Goal: Obtain resource: Obtain resource

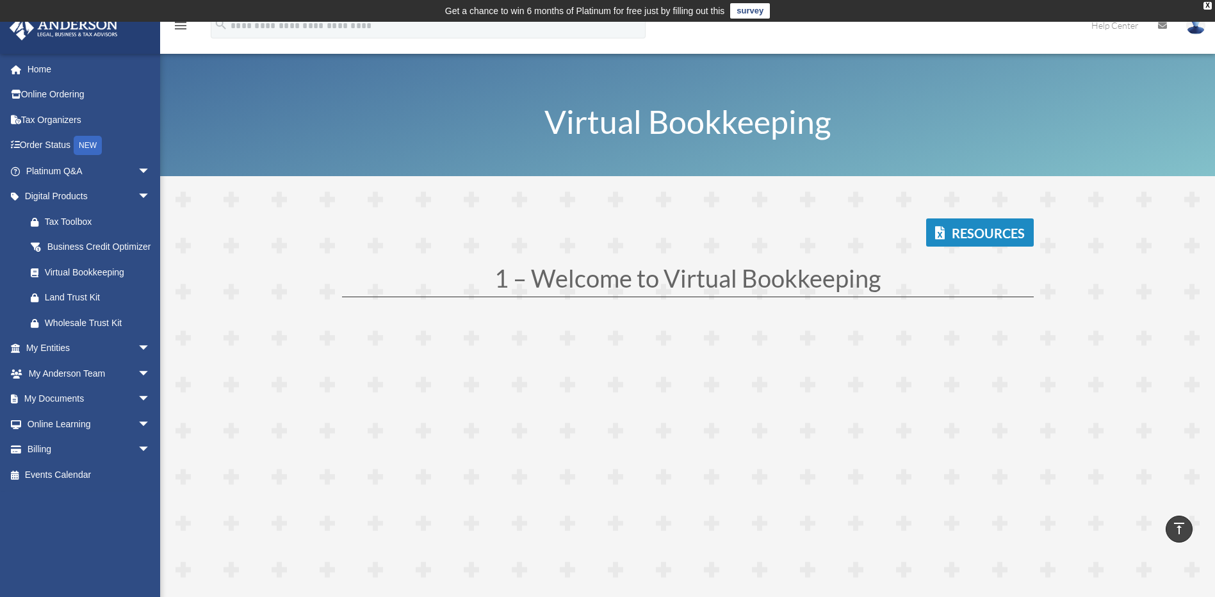
scroll to position [3331, 0]
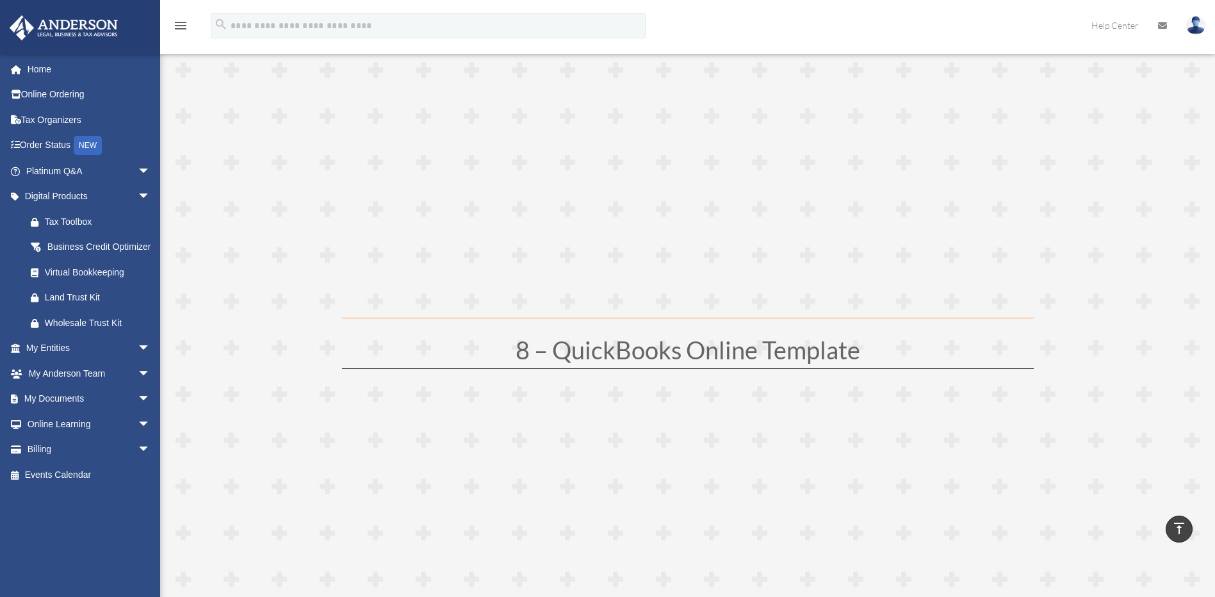
scroll to position [3139, 0]
click at [138, 387] on span "arrow_drop_down" at bounding box center [151, 374] width 26 height 26
click at [101, 412] on link "My Anderson Team" at bounding box center [94, 399] width 152 height 26
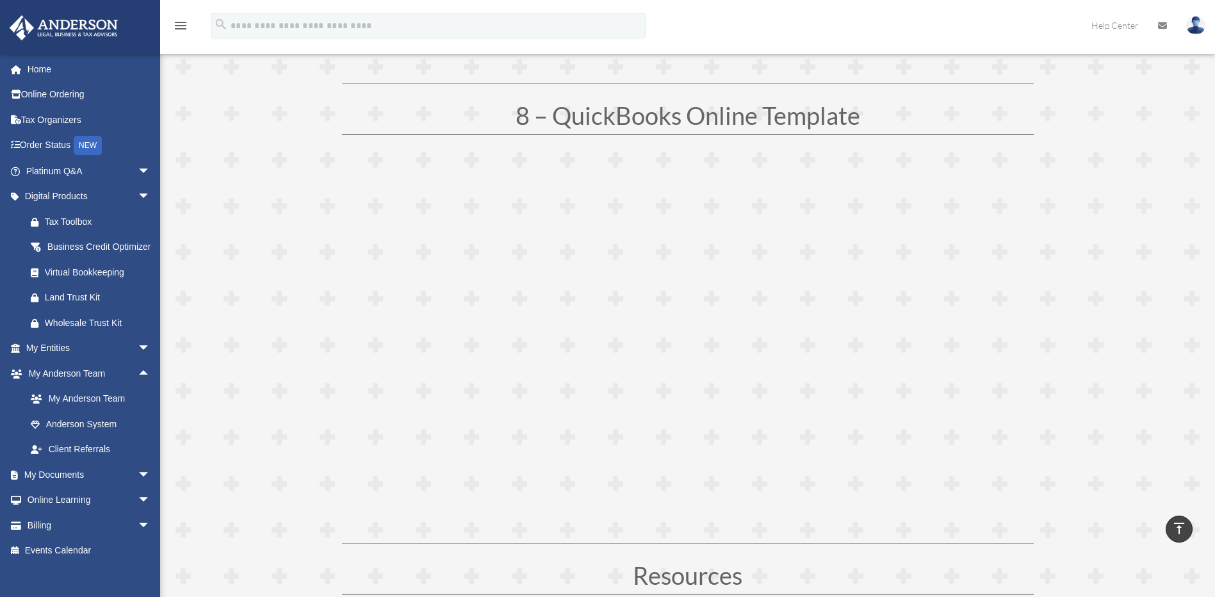
scroll to position [3395, 0]
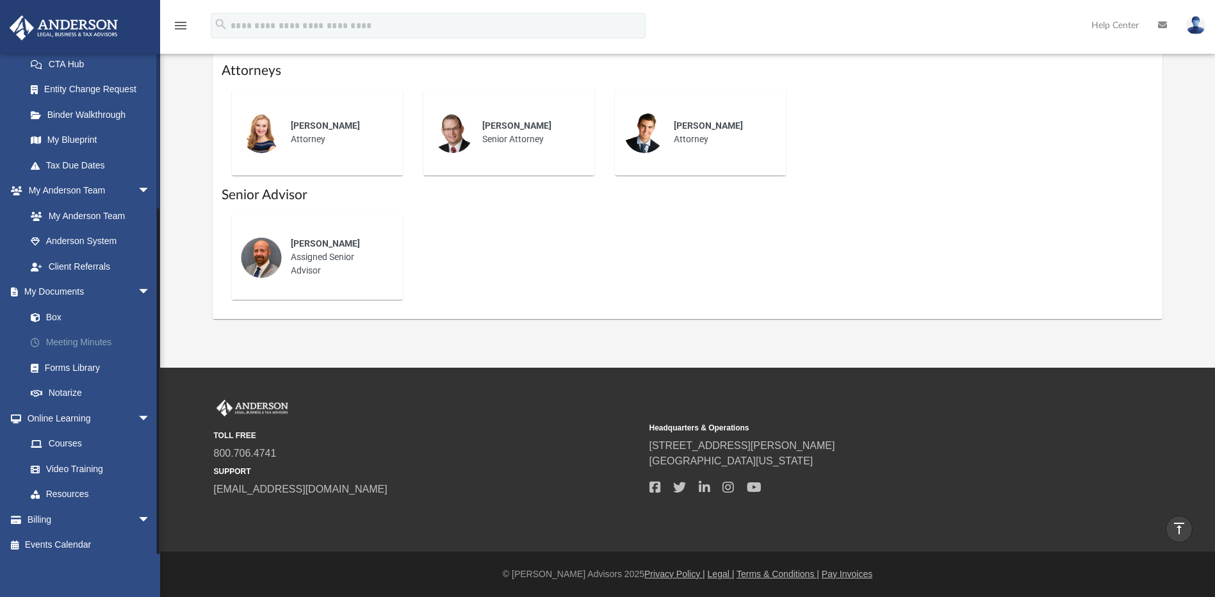
scroll to position [215, 0]
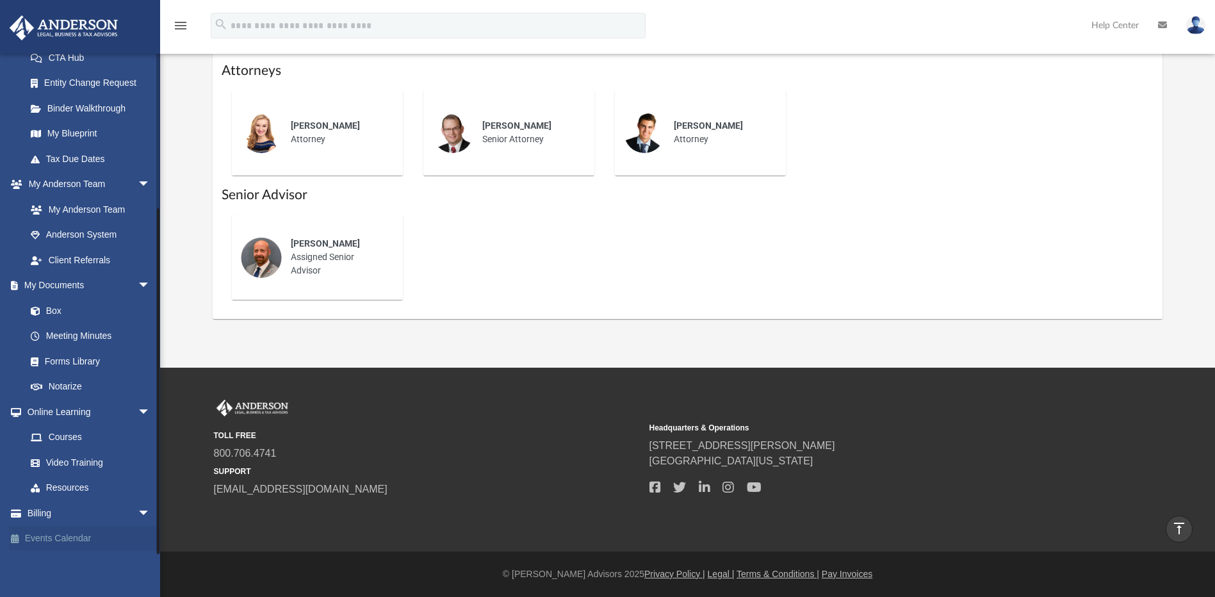
click at [59, 538] on link "Events Calendar" at bounding box center [89, 539] width 161 height 26
click at [78, 541] on link "Events Calendar" at bounding box center [89, 539] width 161 height 26
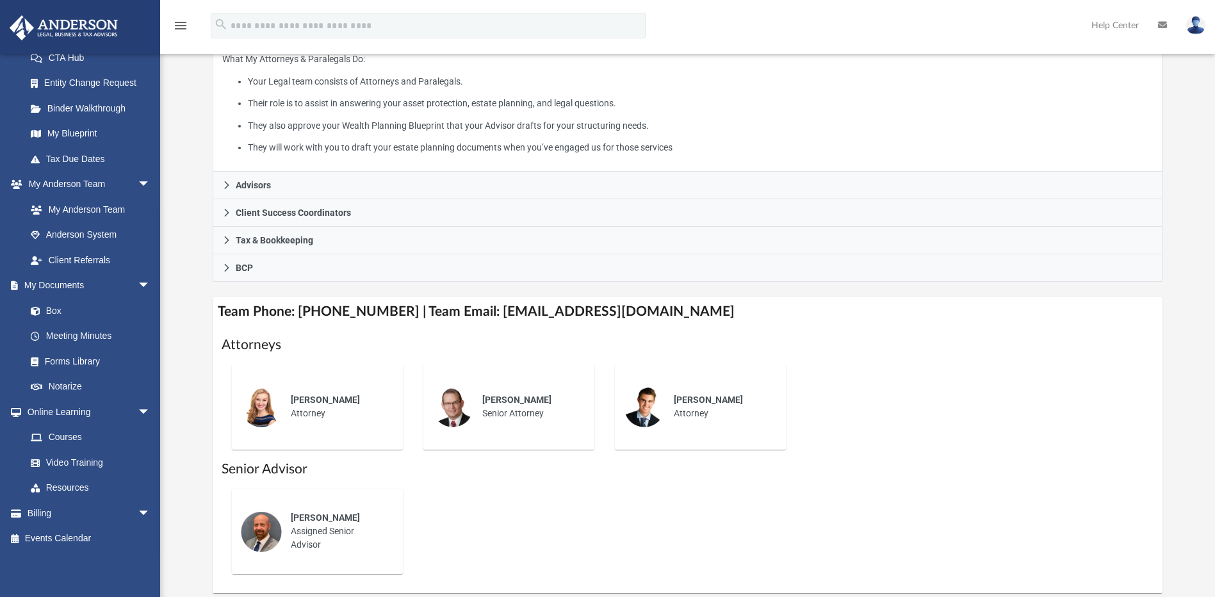
scroll to position [530, 0]
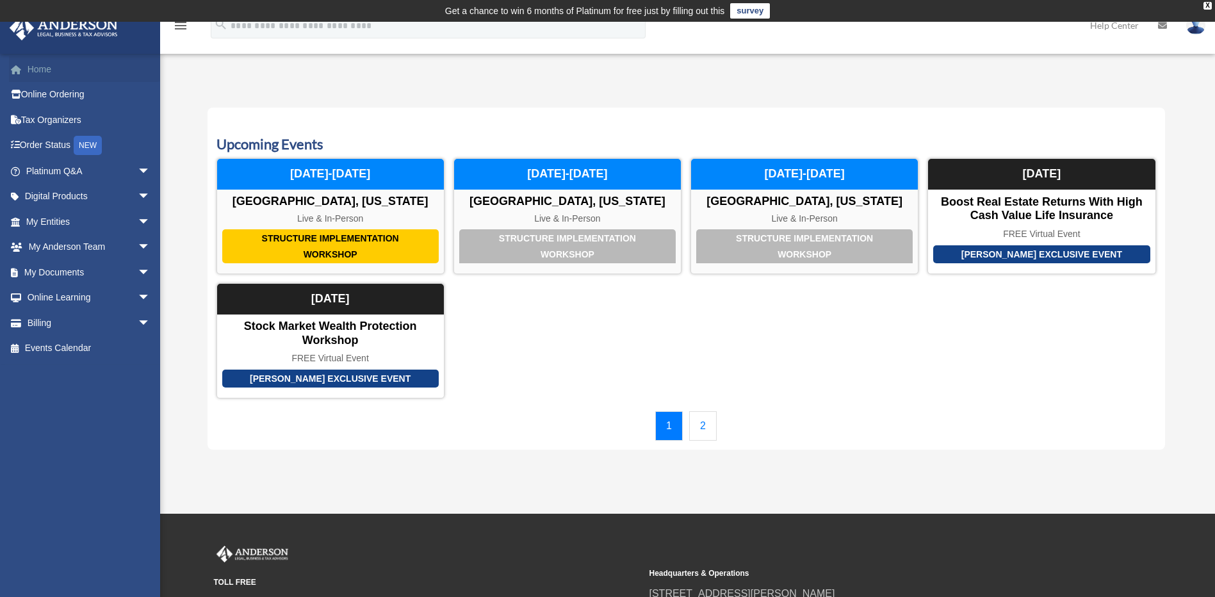
click at [45, 77] on link "Home" at bounding box center [89, 69] width 161 height 26
click at [1197, 28] on img at bounding box center [1195, 25] width 19 height 19
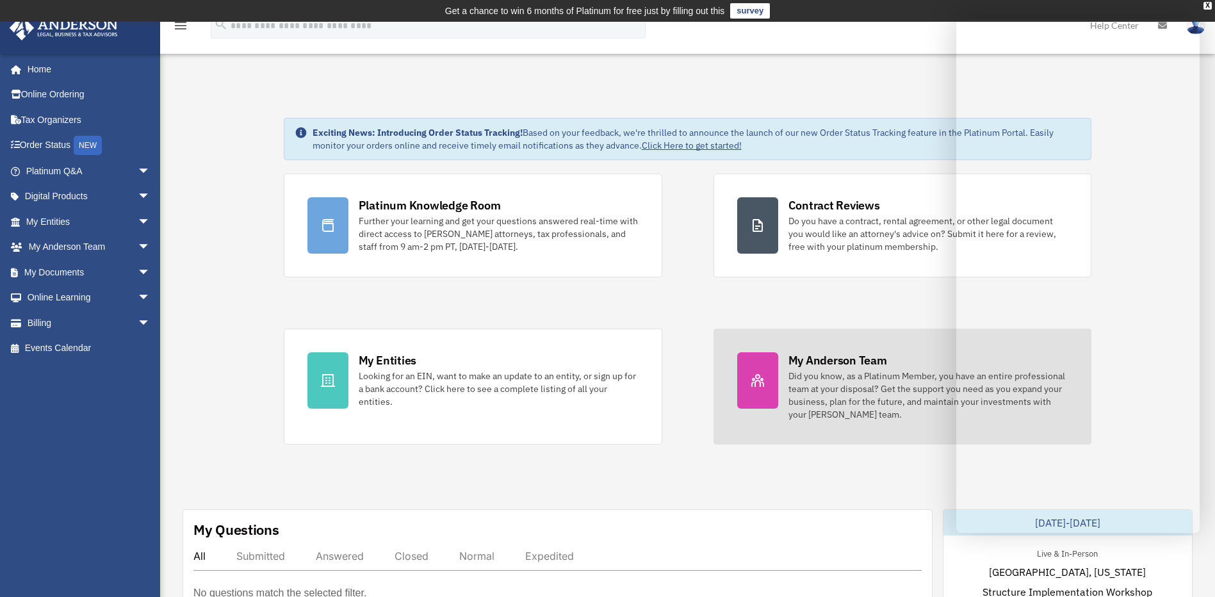
click at [826, 377] on div "Did you know, as a Platinum Member, you have an entire professional team at you…" at bounding box center [929, 395] width 280 height 51
click at [840, 394] on div "Did you know, as a Platinum Member, you have an entire professional team at you…" at bounding box center [929, 395] width 280 height 51
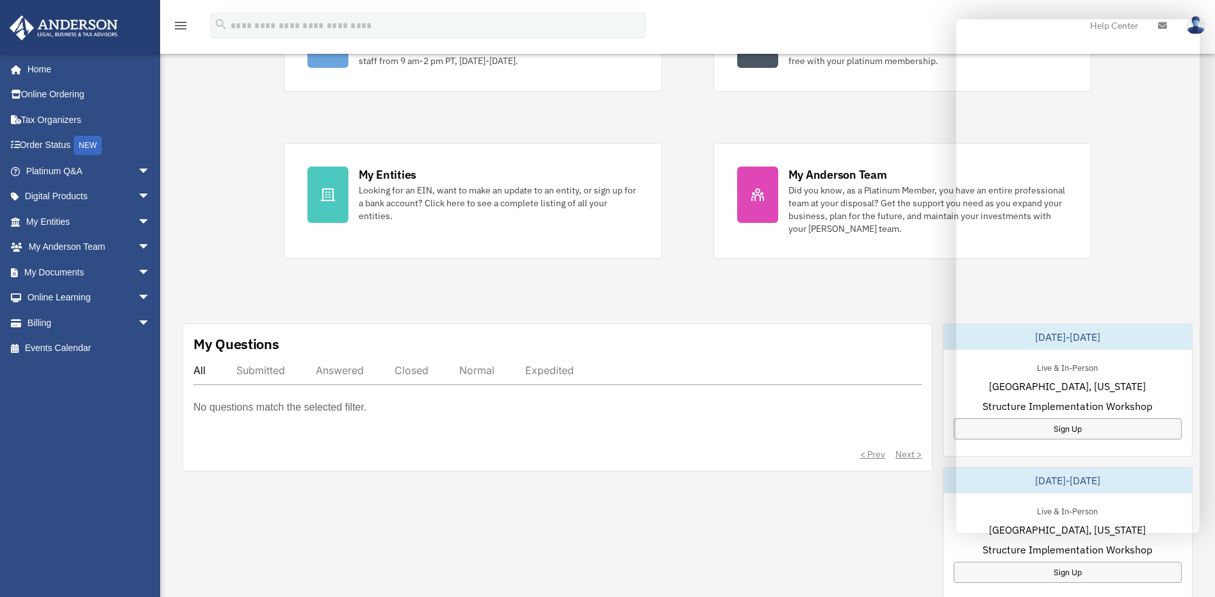
scroll to position [192, 0]
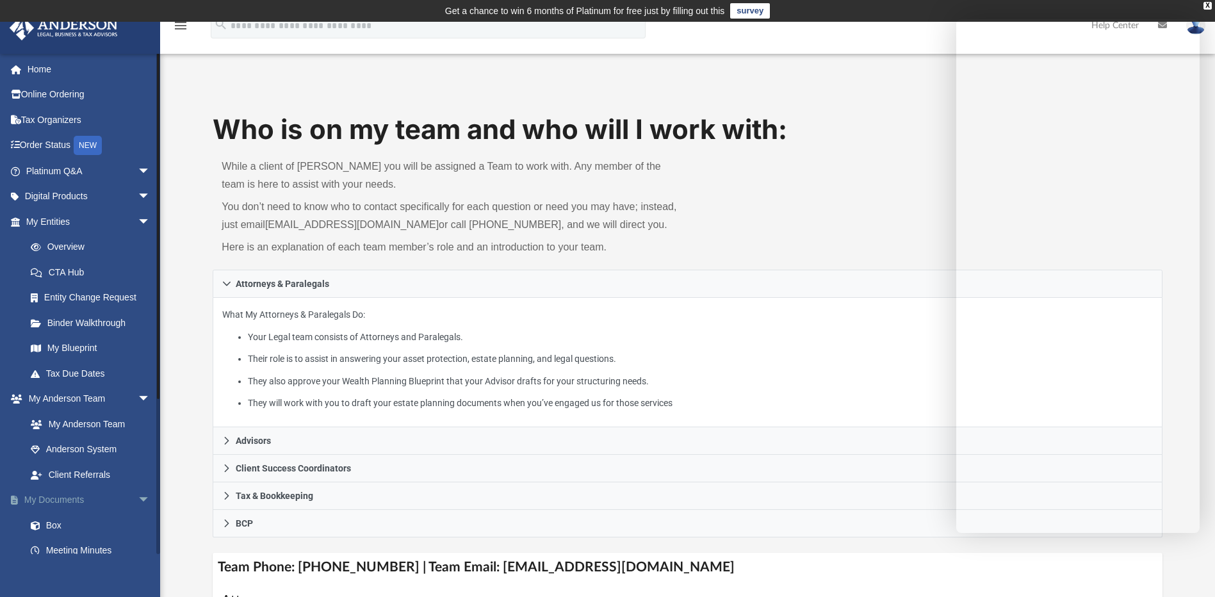
click at [57, 504] on link "My Documents arrow_drop_down" at bounding box center [89, 501] width 161 height 26
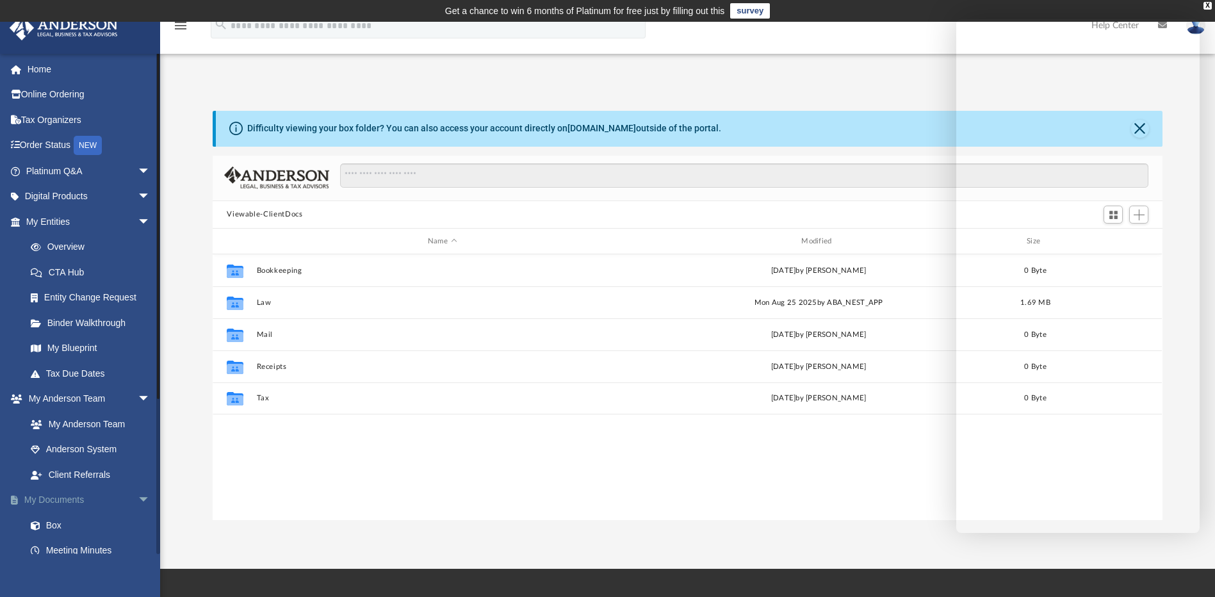
scroll to position [282, 940]
click at [90, 320] on link "Binder Walkthrough" at bounding box center [94, 323] width 152 height 26
click at [103, 325] on link "Binder Walkthrough" at bounding box center [94, 323] width 152 height 26
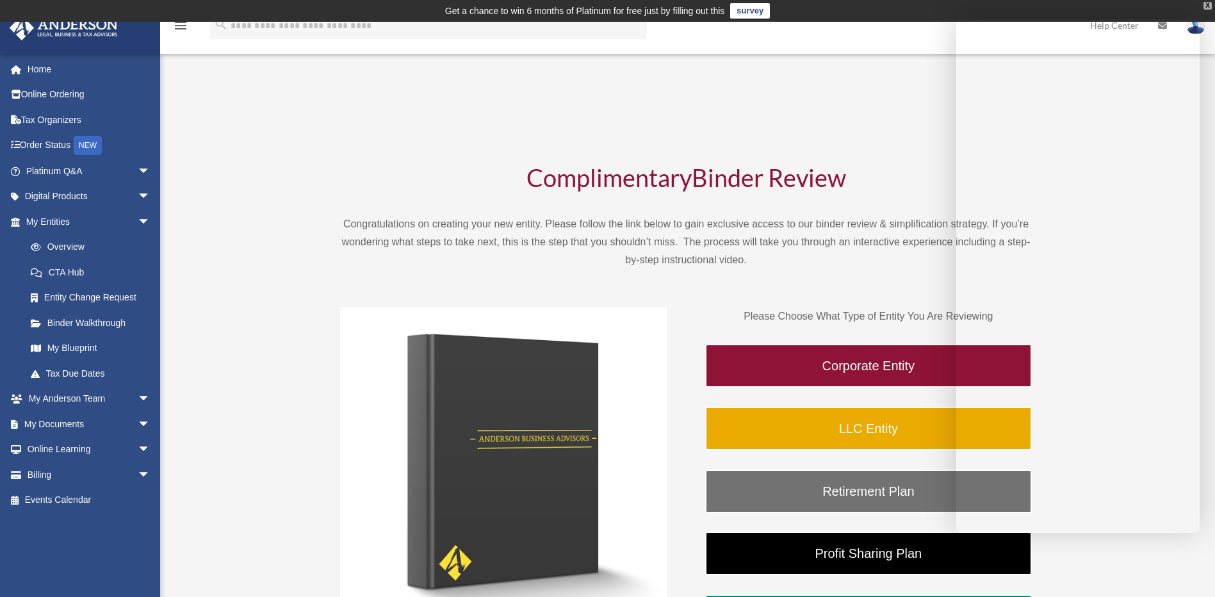
click at [1205, 5] on div "X" at bounding box center [1208, 6] width 8 height 8
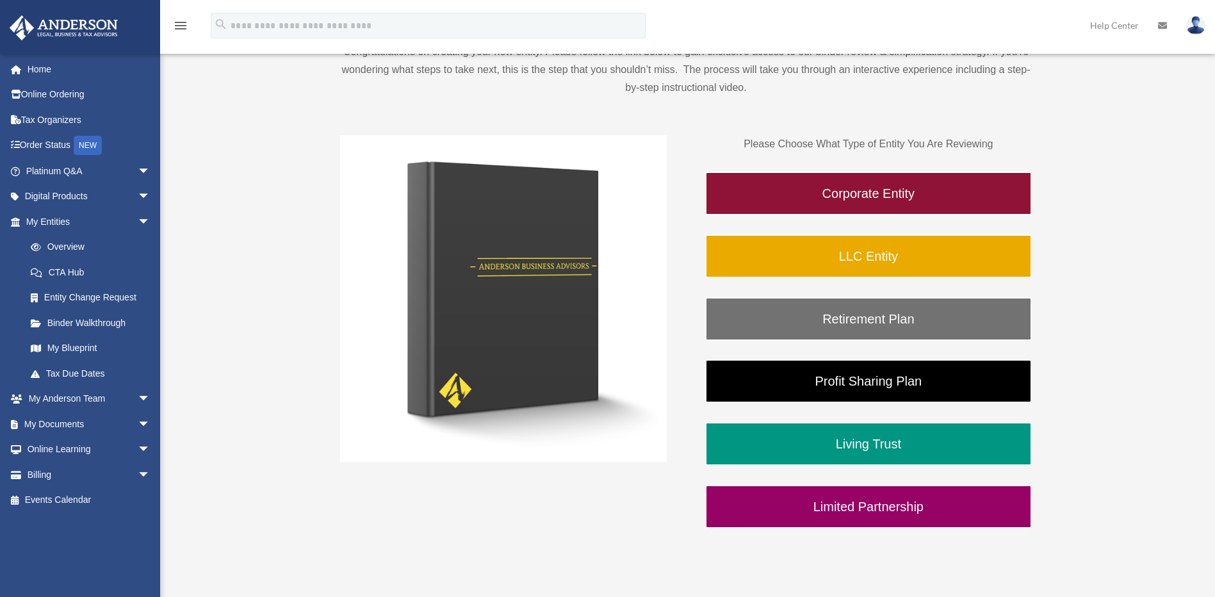
scroll to position [128, 0]
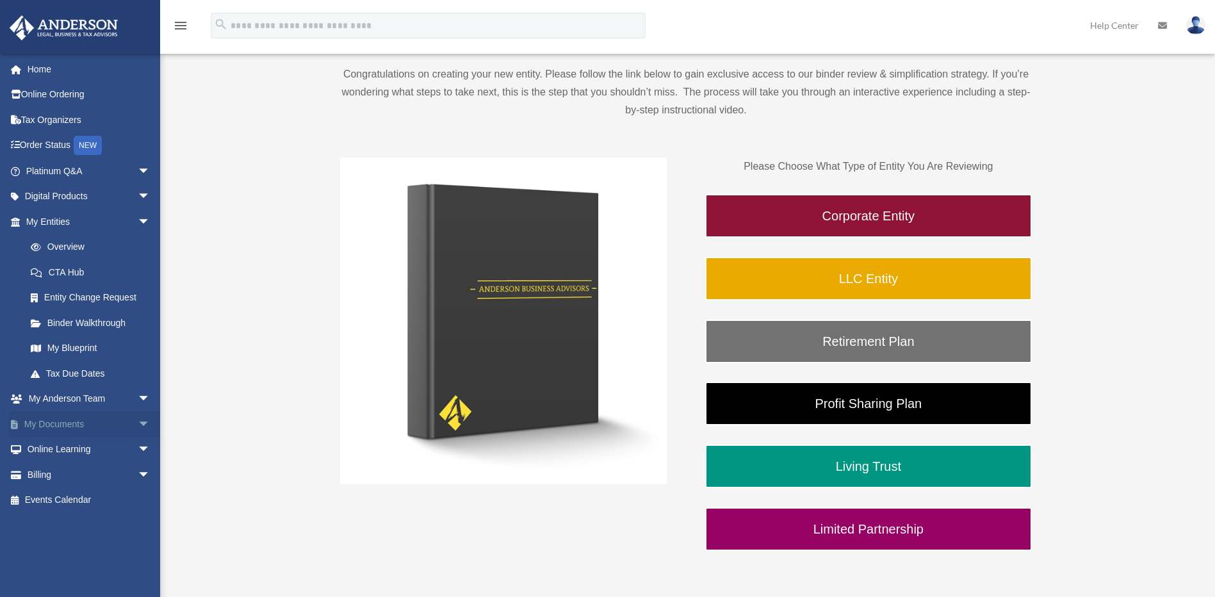
click at [138, 422] on span "arrow_drop_down" at bounding box center [151, 424] width 26 height 26
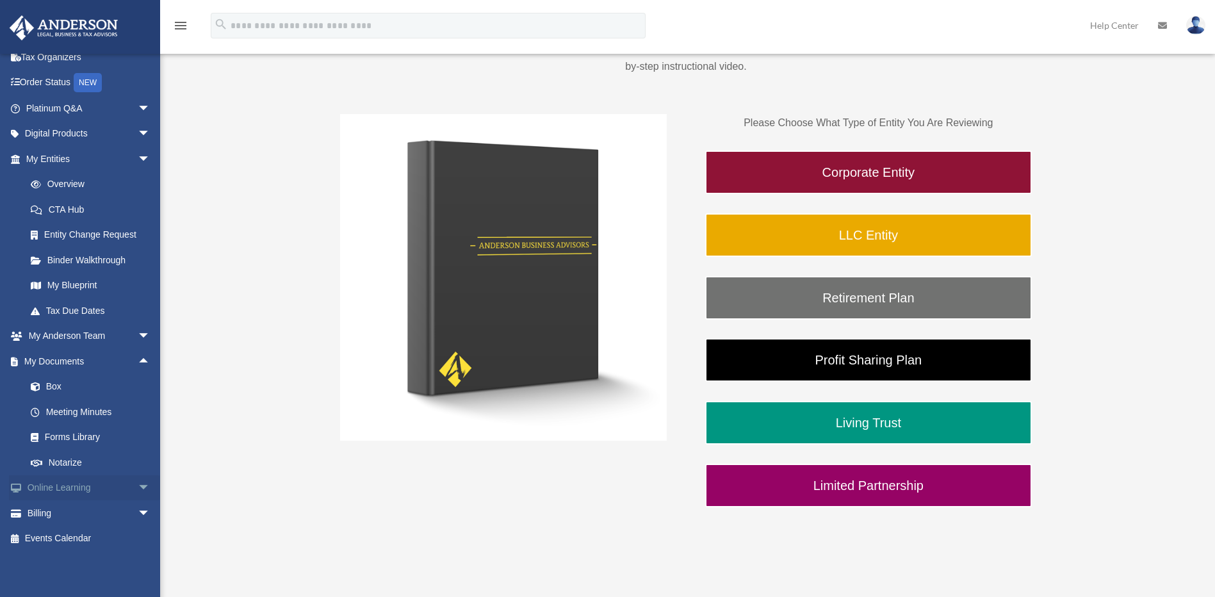
scroll to position [192, 0]
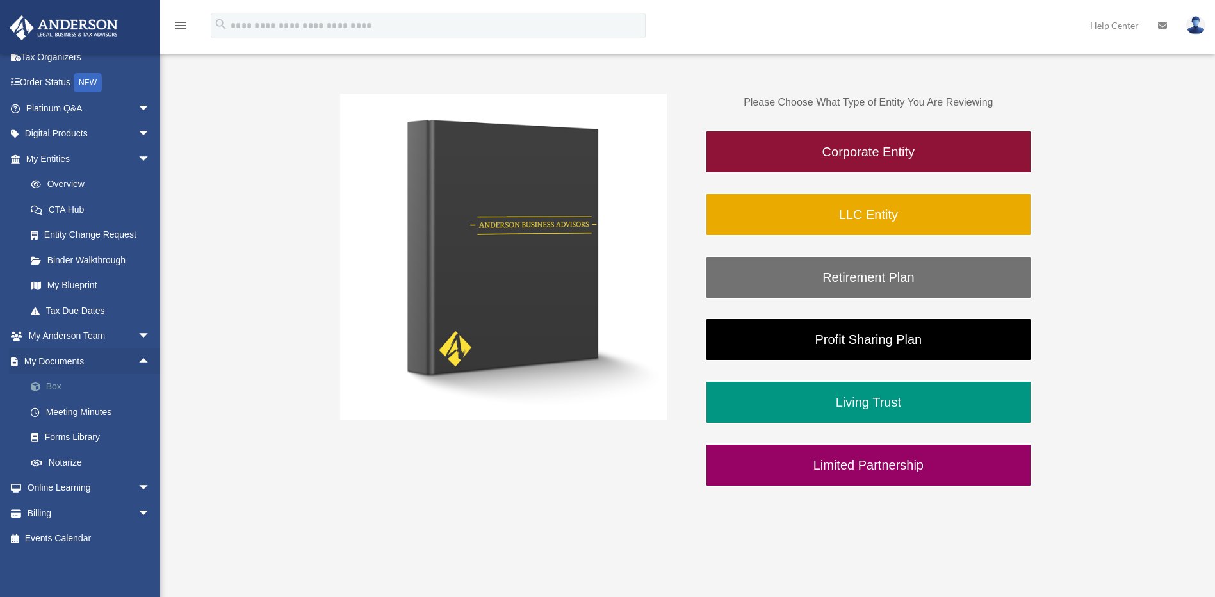
click at [49, 384] on link "Box" at bounding box center [94, 387] width 152 height 26
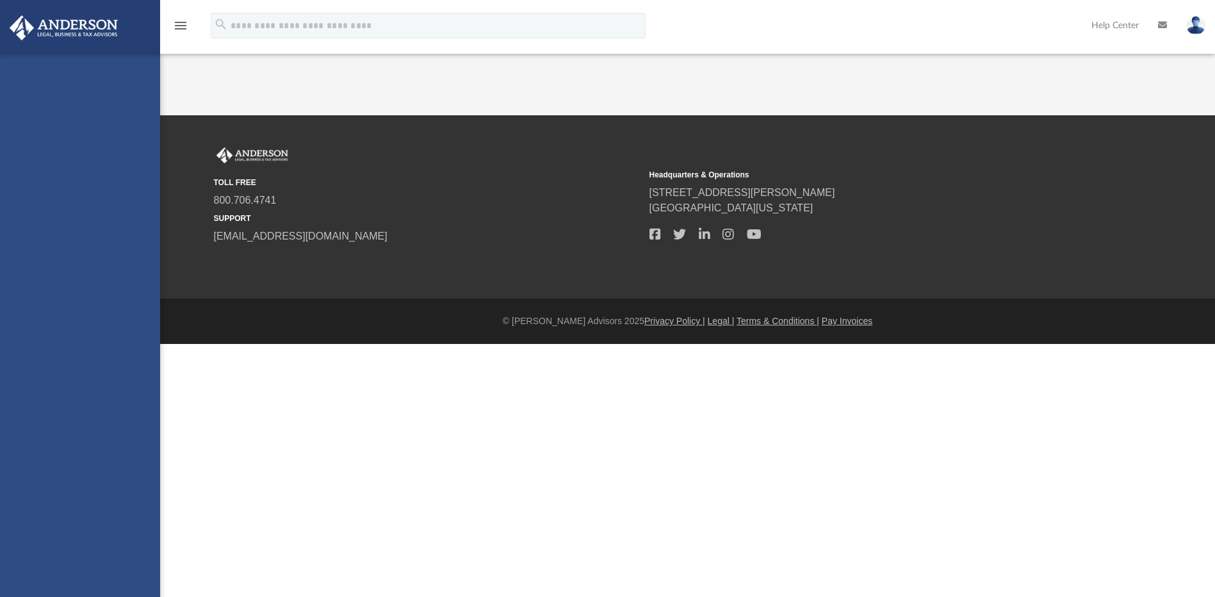
drag, startPoint x: 0, startPoint y: 0, endPoint x: 58, endPoint y: 388, distance: 392.6
click at [58, 388] on link "My Anderson Team" at bounding box center [84, 400] width 151 height 26
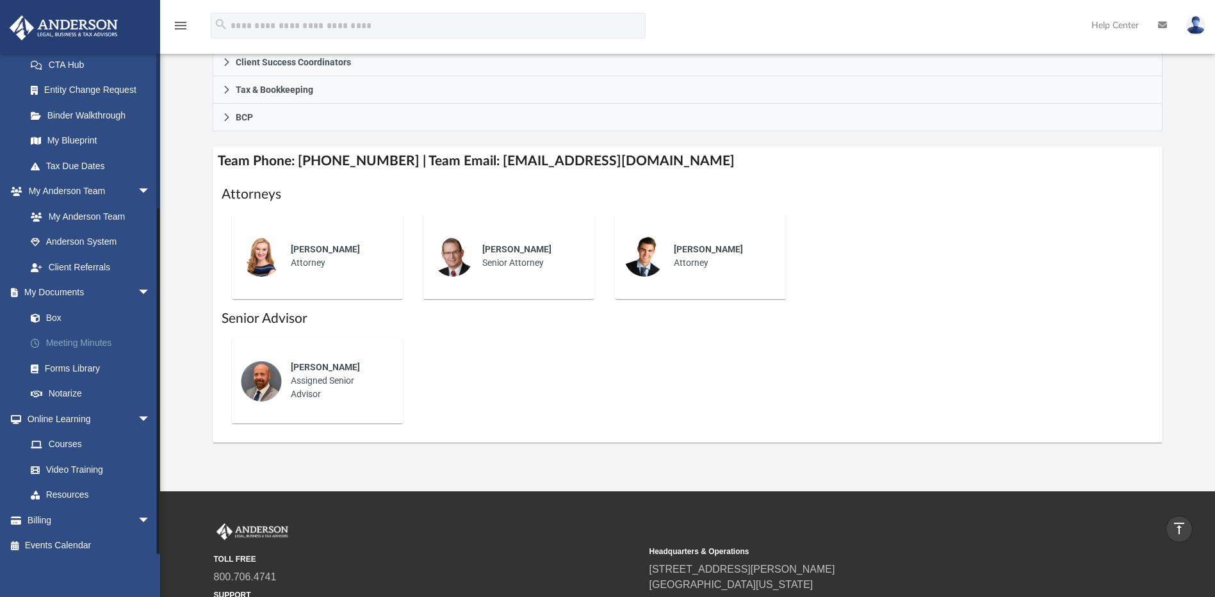
scroll to position [215, 0]
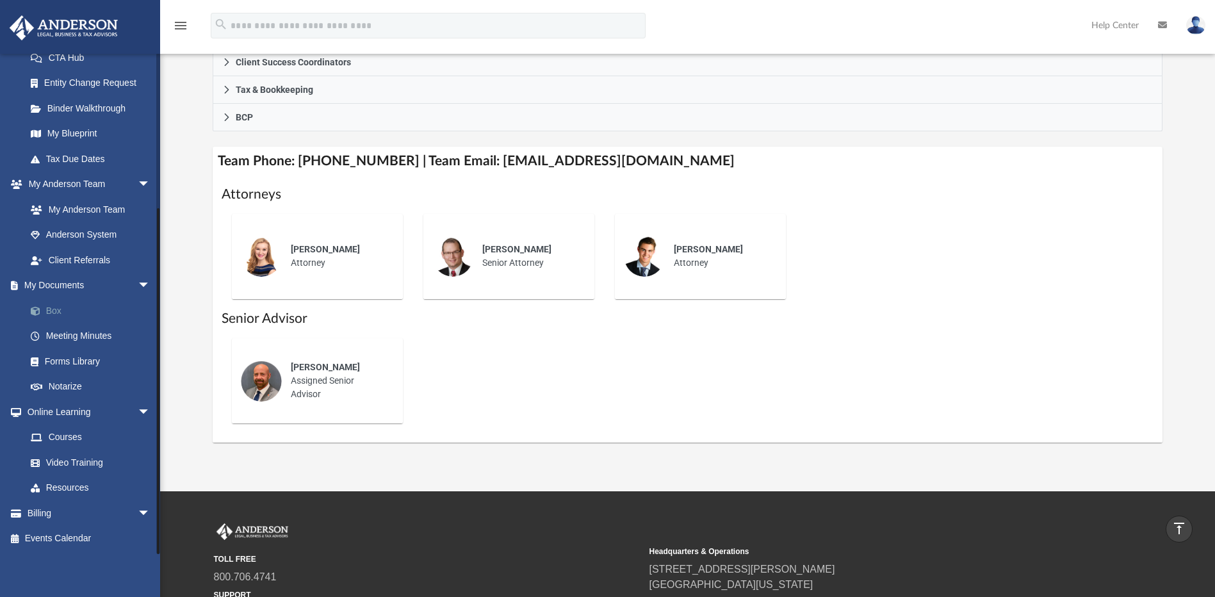
click at [60, 313] on link "Box" at bounding box center [94, 311] width 152 height 26
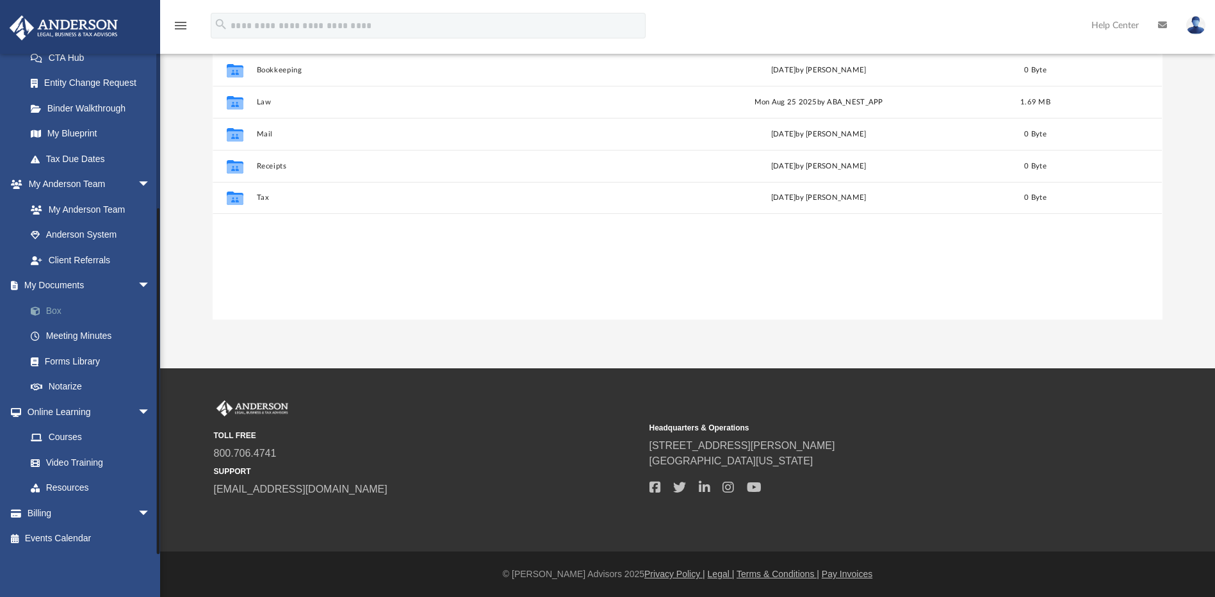
scroll to position [282, 940]
click at [70, 340] on link "Meeting Minutes" at bounding box center [94, 337] width 152 height 26
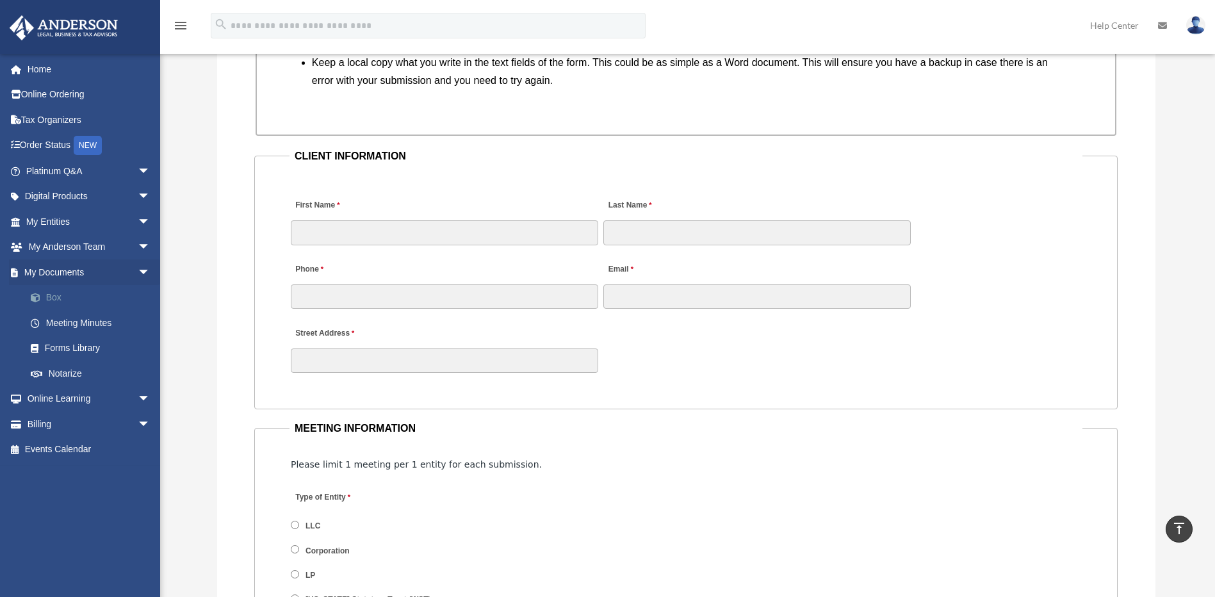
scroll to position [1028, 0]
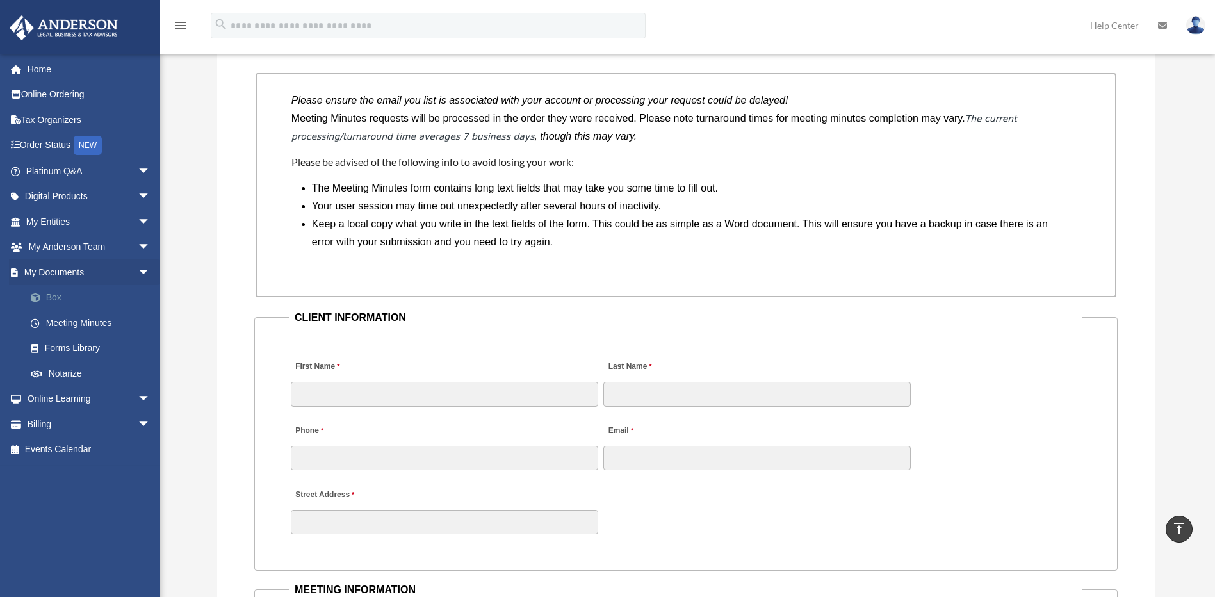
click at [56, 300] on link "Box" at bounding box center [94, 298] width 152 height 26
click at [45, 299] on span at bounding box center [42, 297] width 8 height 9
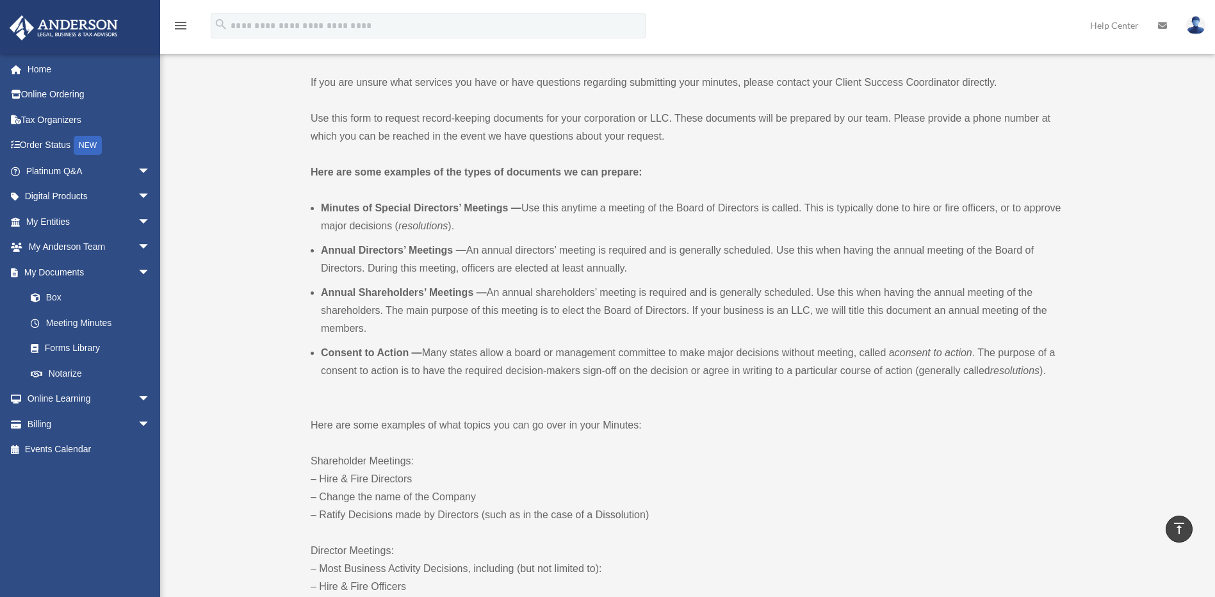
scroll to position [195, 0]
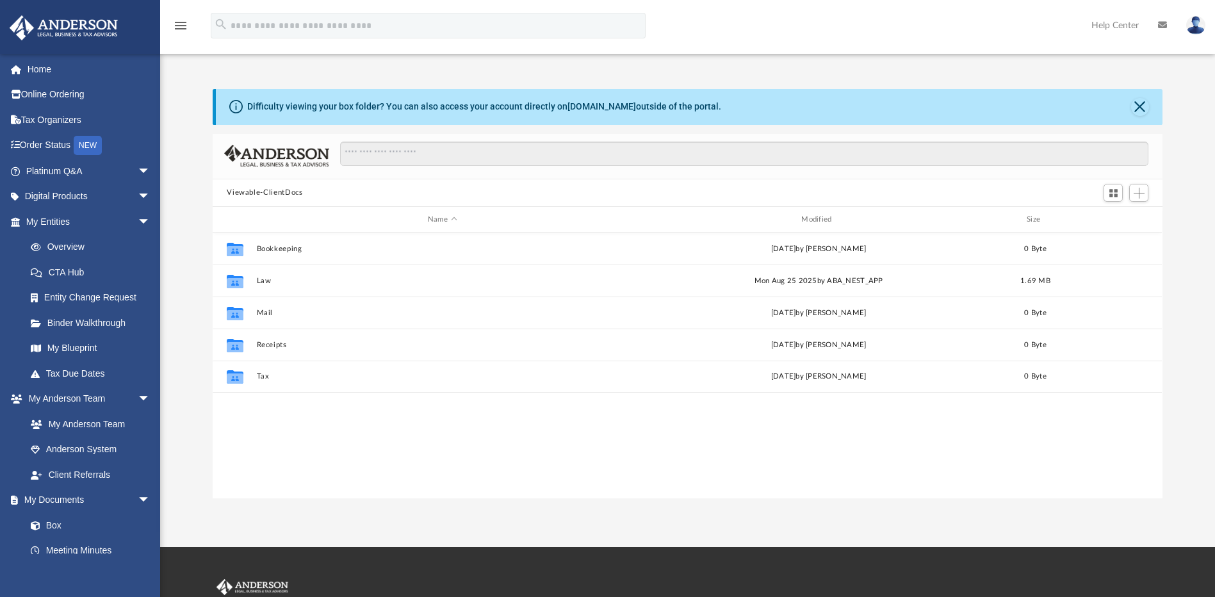
scroll to position [282, 940]
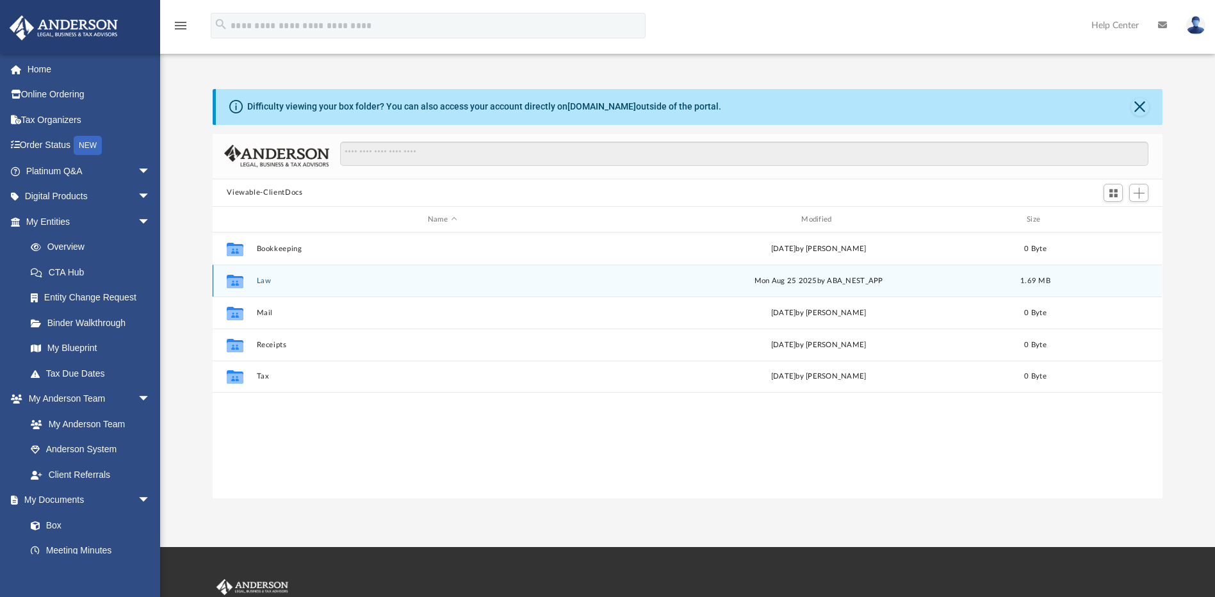
click at [268, 285] on button "Law" at bounding box center [442, 281] width 371 height 8
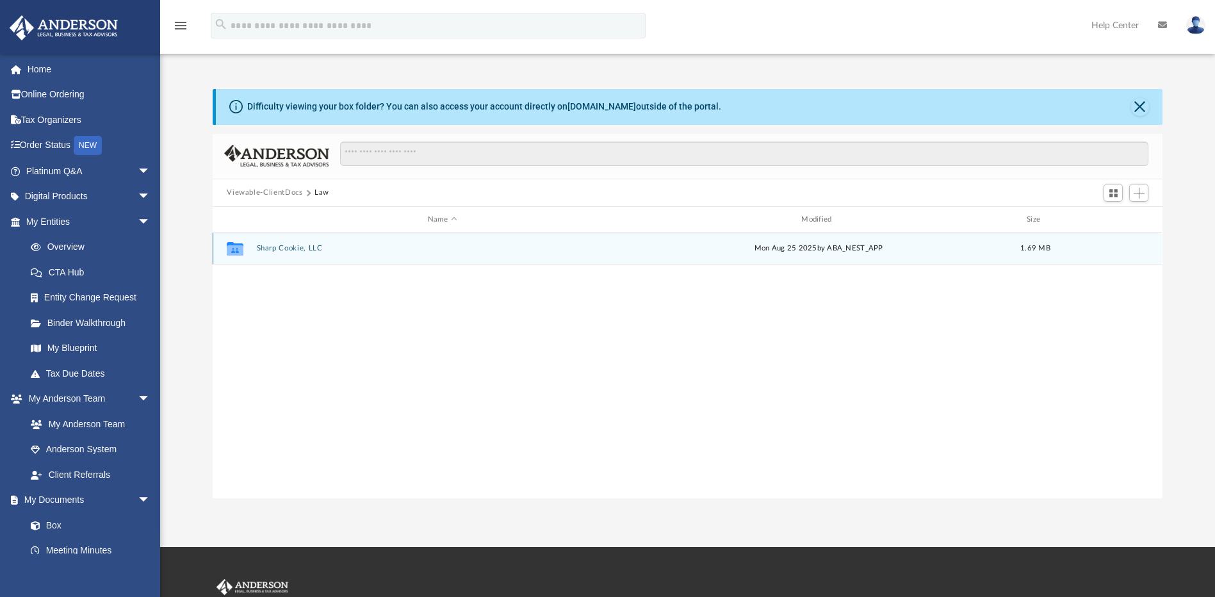
click at [284, 250] on button "Sharp Cookie, LLC" at bounding box center [442, 249] width 371 height 8
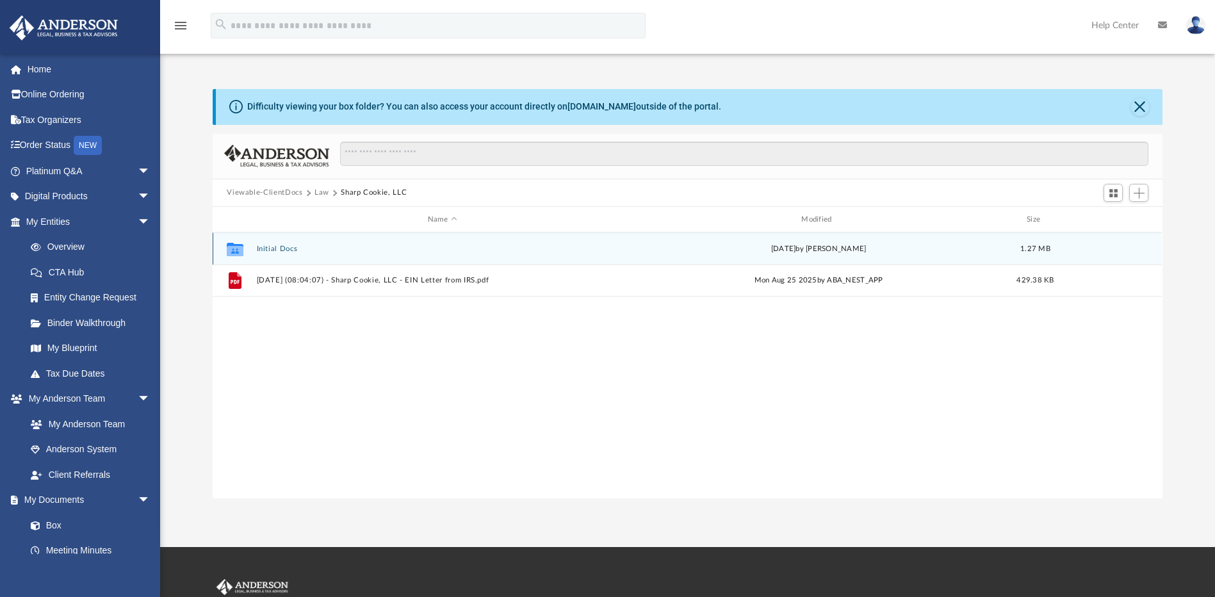
click at [279, 248] on button "Initial Docs" at bounding box center [442, 249] width 371 height 8
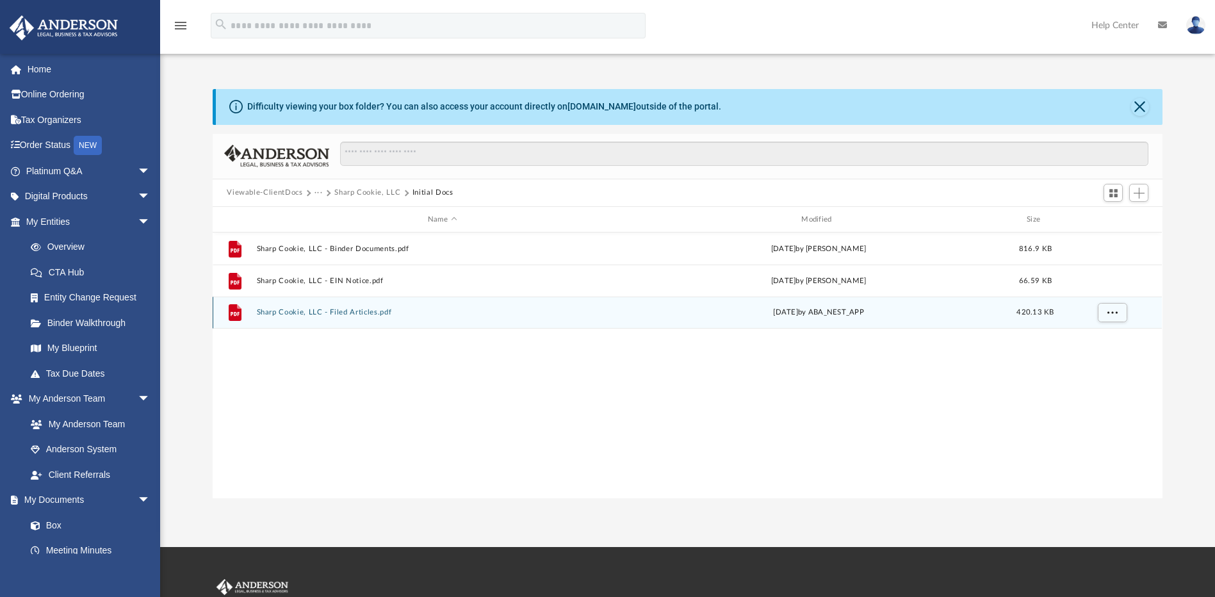
click at [321, 316] on button "Sharp Cookie, LLC - Filed Articles.pdf" at bounding box center [442, 313] width 371 height 8
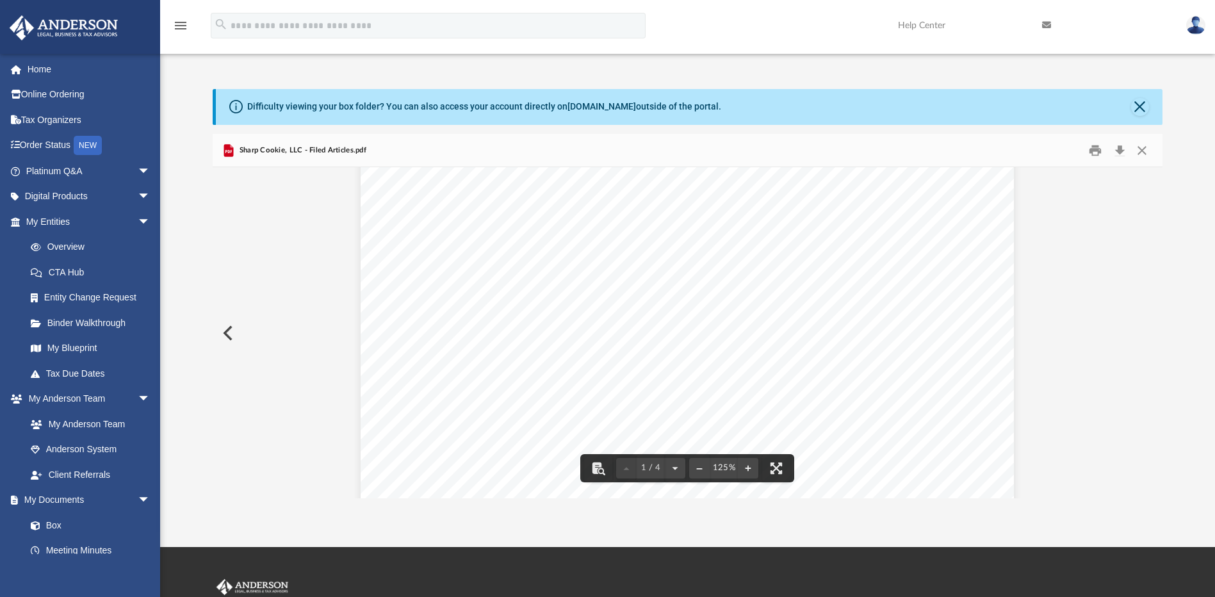
scroll to position [0, 0]
click at [1117, 152] on button "Download" at bounding box center [1119, 150] width 23 height 20
click at [1187, 140] on div "Difficulty viewing your box folder? You can also access your account directly o…" at bounding box center [687, 293] width 1055 height 409
drag, startPoint x: 1147, startPoint y: 151, endPoint x: 837, endPoint y: 192, distance: 312.1
click at [1147, 151] on button "Close" at bounding box center [1142, 150] width 23 height 20
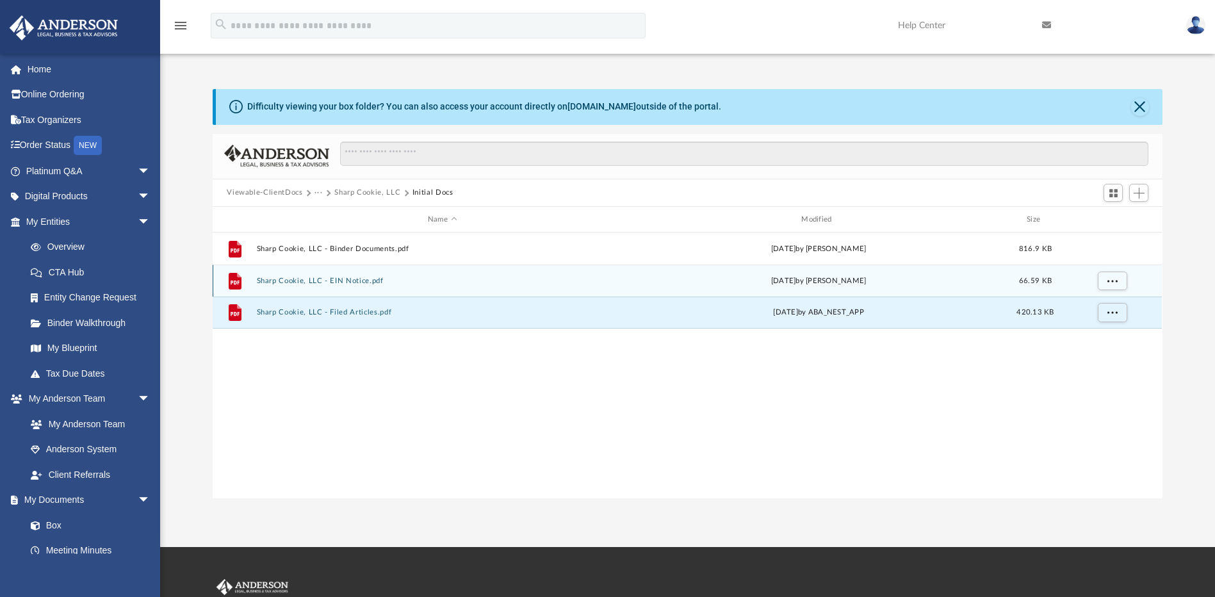
click at [302, 283] on button "Sharp Cookie, LLC - EIN Notice.pdf" at bounding box center [442, 281] width 371 height 8
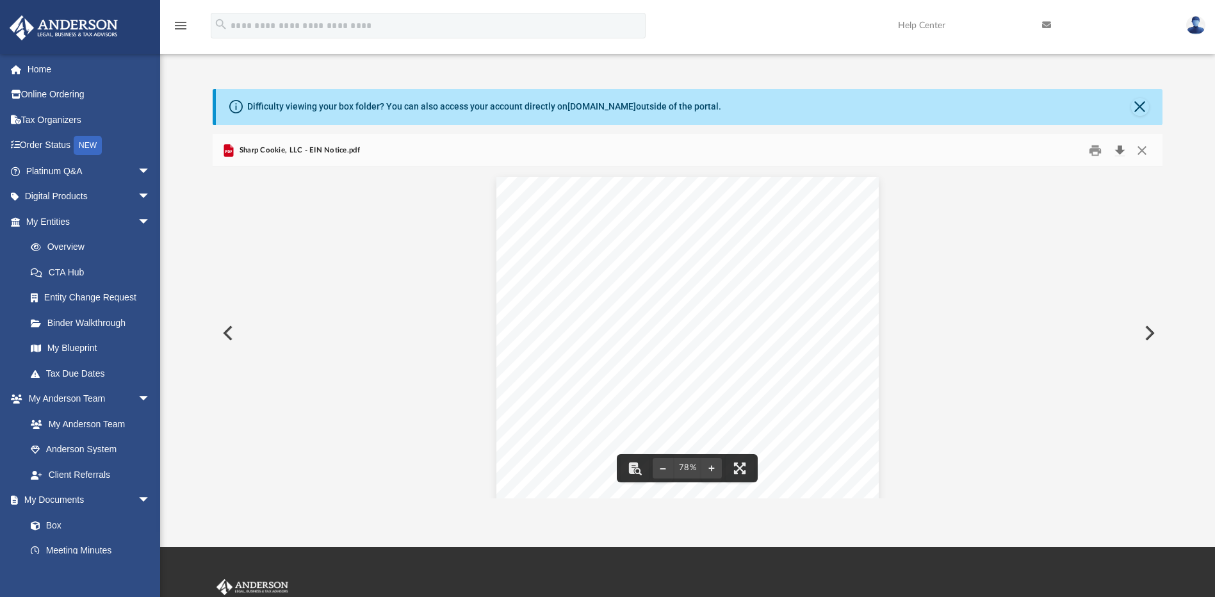
click at [1117, 151] on button "Download" at bounding box center [1119, 150] width 23 height 20
click at [1143, 145] on button "Close" at bounding box center [1142, 150] width 23 height 20
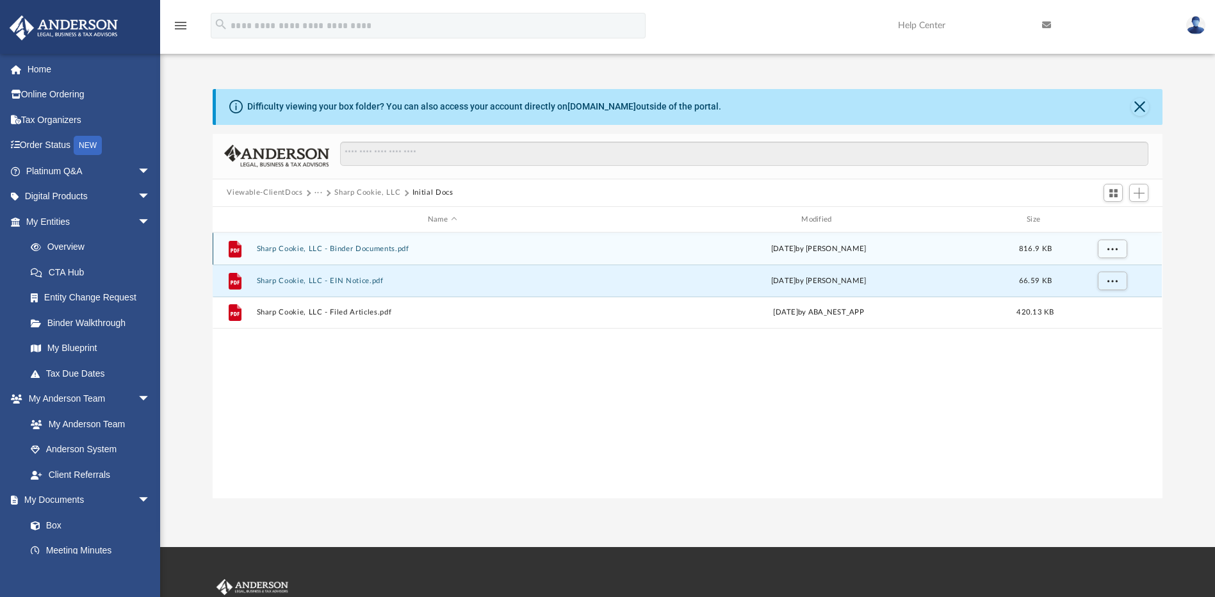
click at [329, 257] on div "File Sharp Cookie, LLC - Binder Documents.pdf [DATE] by [PERSON_NAME] 816.9 KB" at bounding box center [687, 249] width 949 height 32
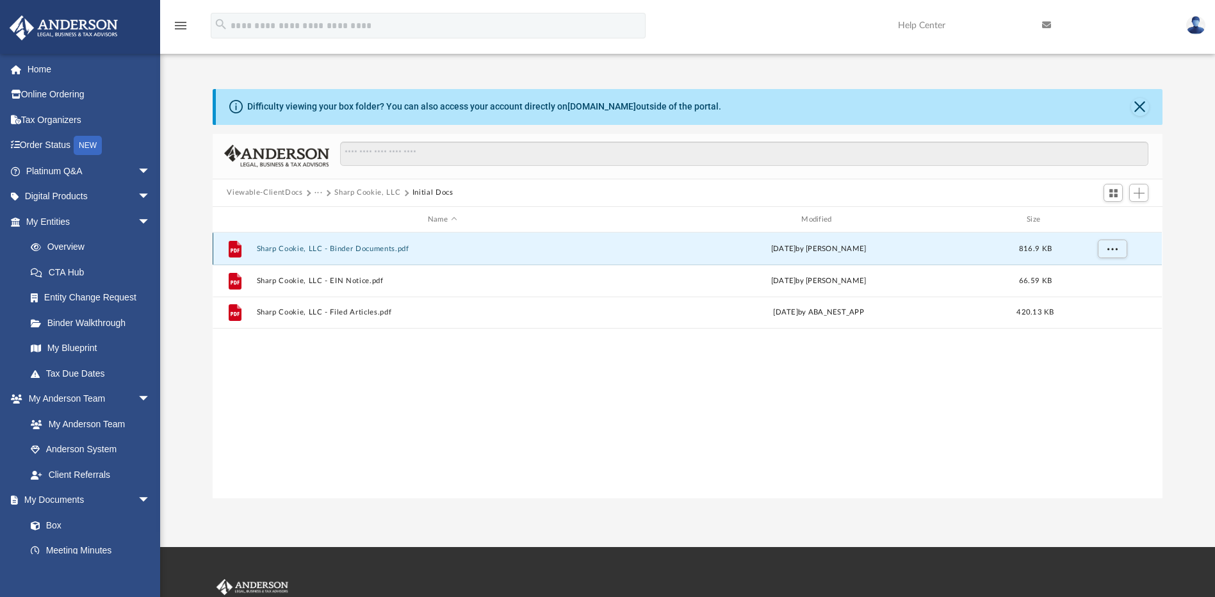
click at [291, 256] on div "File Sharp Cookie, LLC - Binder Documents.pdf [DATE] by [PERSON_NAME] 816.9 KB" at bounding box center [687, 249] width 949 height 32
click at [391, 254] on div "File Sharp Cookie, LLC - Binder Documents.pdf [DATE] by [PERSON_NAME] 816.9 KB" at bounding box center [687, 249] width 949 height 32
click at [254, 252] on div "File Sharp Cookie, LLC - Binder Documents.pdf [DATE] by [PERSON_NAME] 816.9 KB" at bounding box center [687, 249] width 949 height 32
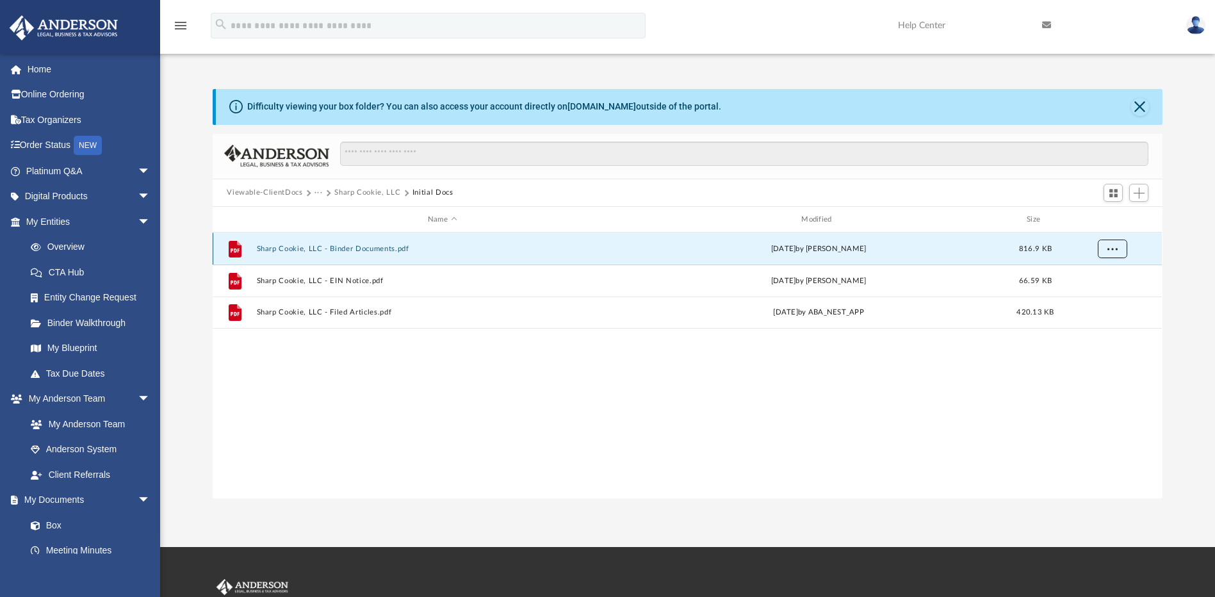
click at [1116, 251] on span "More options" at bounding box center [1113, 248] width 10 height 7
click at [1094, 277] on li "Preview" at bounding box center [1101, 275] width 37 height 13
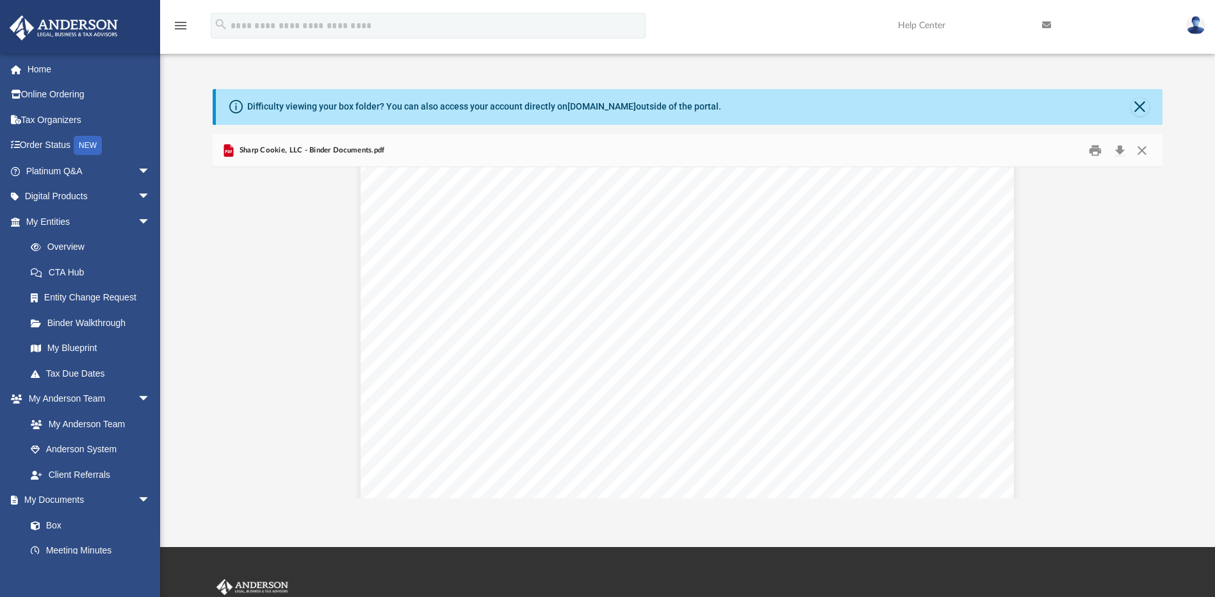
scroll to position [384, 0]
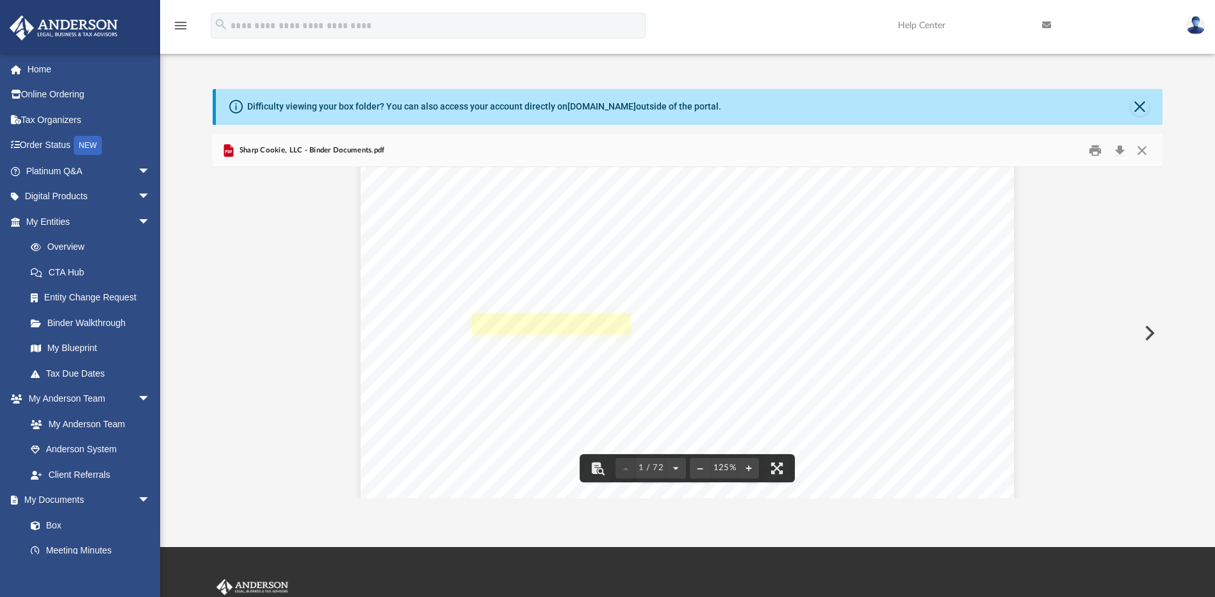
drag, startPoint x: 628, startPoint y: 324, endPoint x: 473, endPoint y: 324, distance: 155.7
click at [473, 324] on div "[US_STATE][PERSON_NAME] [STREET_ADDRESS][PERSON_NAME][US_STATE] Re: Sharp Cooki…" at bounding box center [687, 215] width 653 height 865
click at [1151, 331] on button "Preview" at bounding box center [1149, 333] width 28 height 36
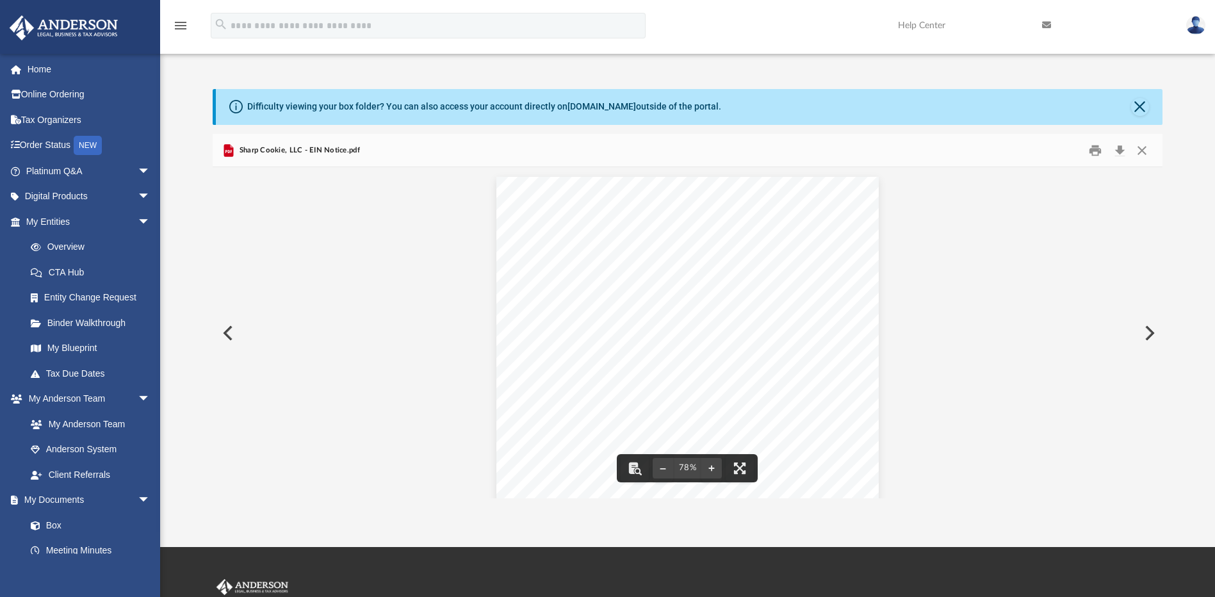
click at [226, 332] on button "Preview" at bounding box center [227, 333] width 28 height 36
drag, startPoint x: 598, startPoint y: 243, endPoint x: 718, endPoint y: 244, distance: 119.8
click at [718, 244] on span "No Partnership Intended for Any Purpose" at bounding box center [679, 242] width 213 height 13
drag, startPoint x: 569, startPoint y: 256, endPoint x: 610, endPoint y: 256, distance: 41.0
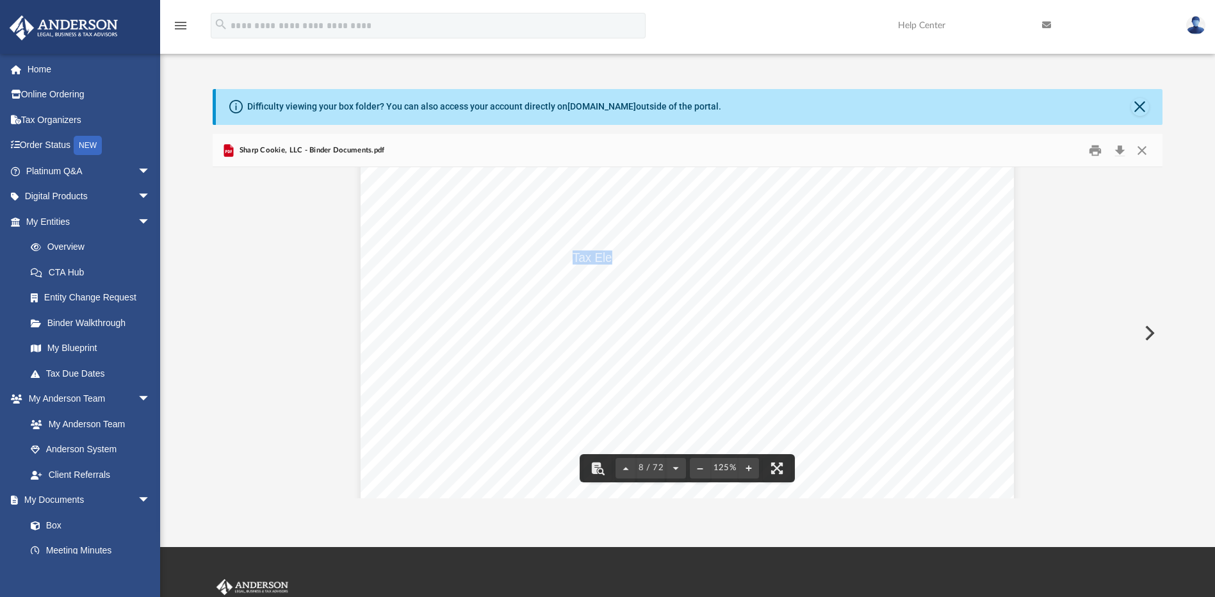
click at [610, 256] on span "Tax Elections" at bounding box center [608, 257] width 70 height 13
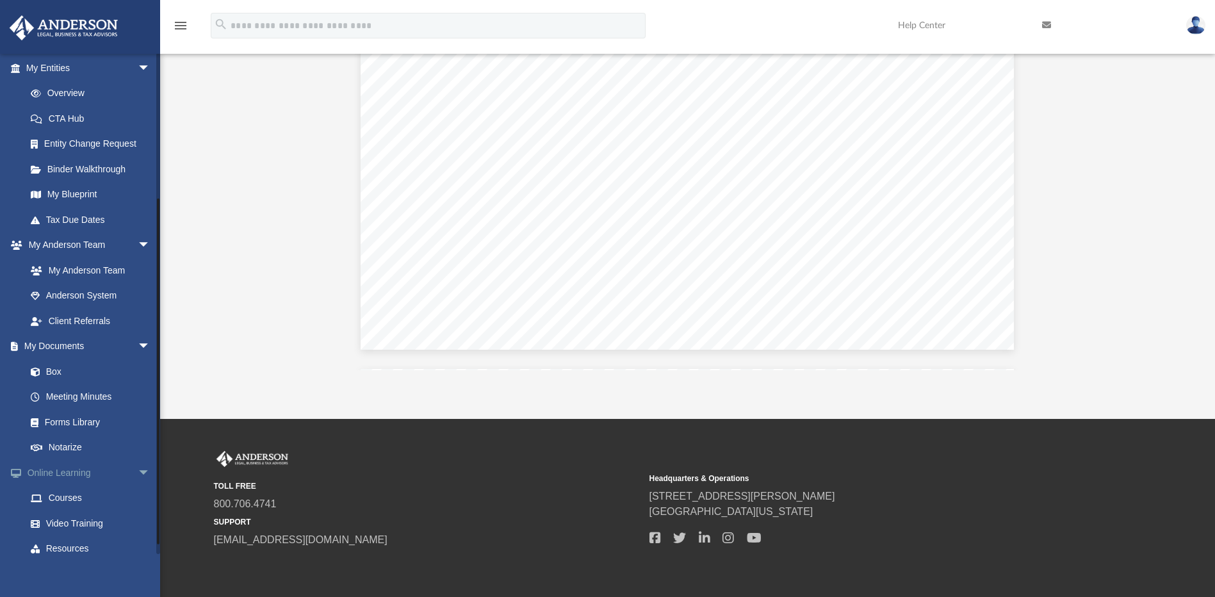
scroll to position [215, 0]
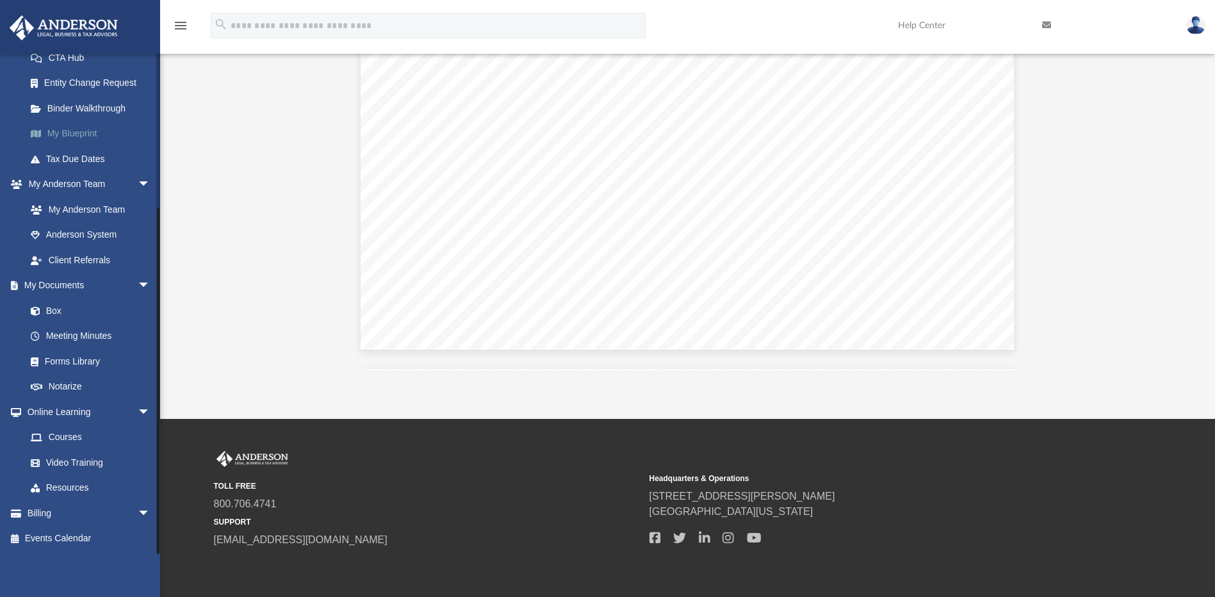
click at [70, 134] on link "My Blueprint" at bounding box center [94, 134] width 152 height 26
